Goal: Information Seeking & Learning: Learn about a topic

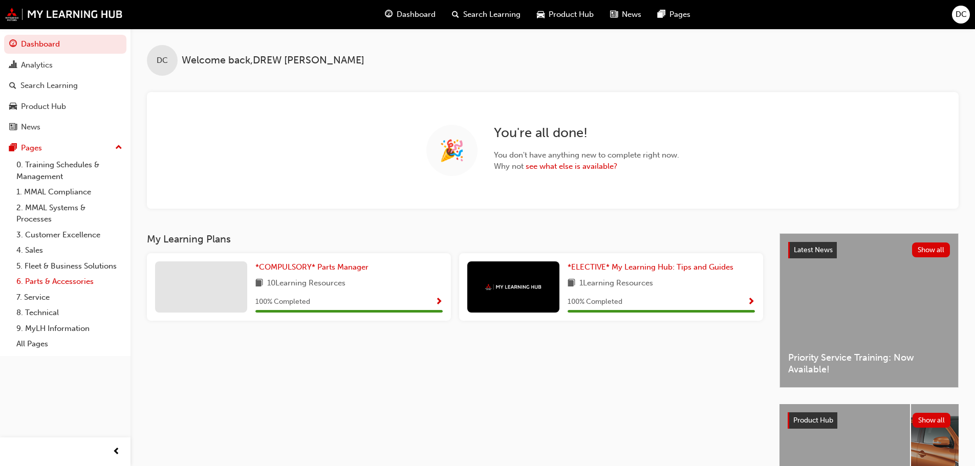
click at [53, 280] on link "6. Parts & Accessories" at bounding box center [69, 282] width 114 height 16
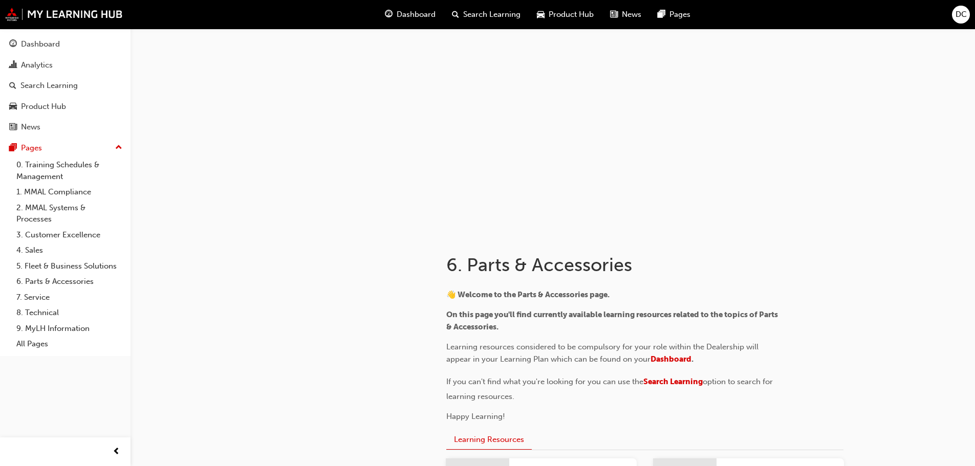
click at [458, 12] on span "search-icon" at bounding box center [455, 14] width 7 height 13
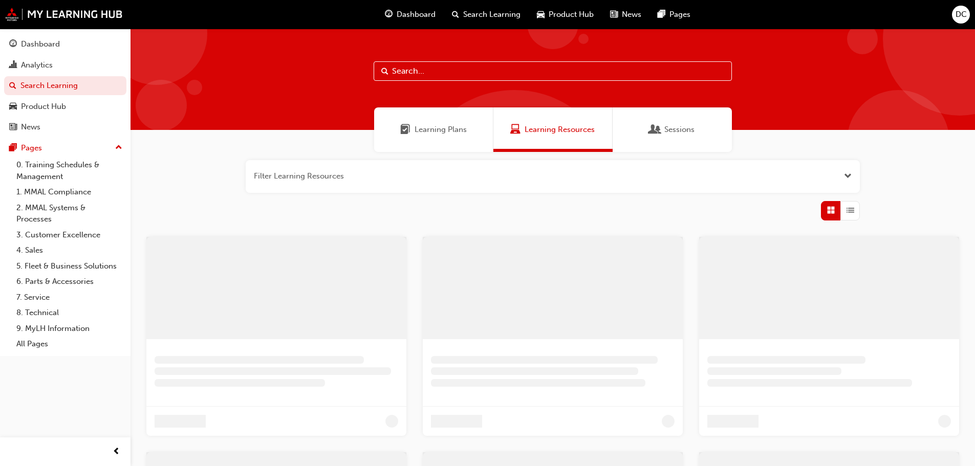
click at [447, 72] on input "text" at bounding box center [553, 70] width 358 height 19
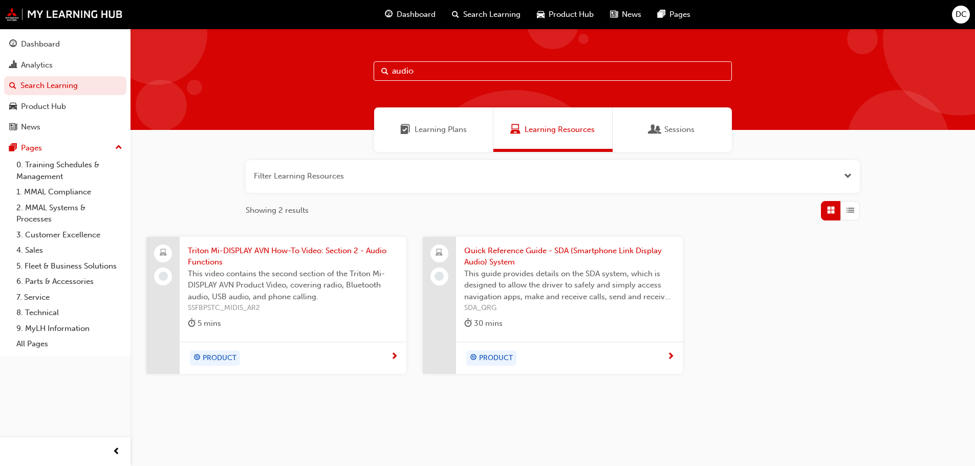
type input "audio"
click at [344, 274] on span "This video contains the second section of the Triton Mi-DISPLAY AVN Product Vid…" at bounding box center [293, 285] width 210 height 35
